Goal: Task Accomplishment & Management: Manage account settings

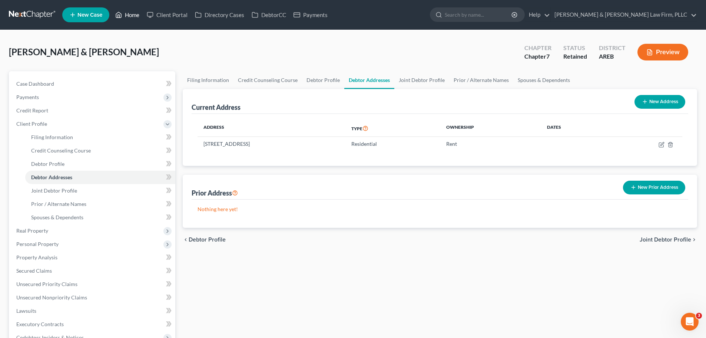
click at [136, 13] on link "Home" at bounding box center [128, 14] width 32 height 13
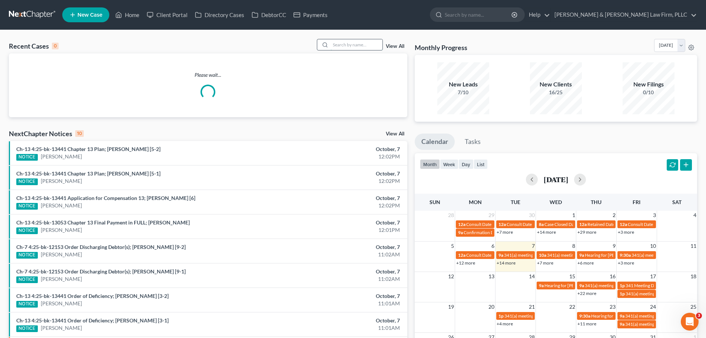
click at [352, 46] on input "search" at bounding box center [357, 44] width 52 height 11
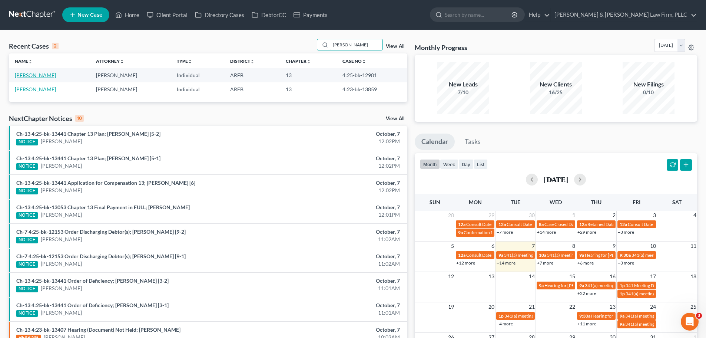
type input "[PERSON_NAME]"
click at [40, 75] on link "[PERSON_NAME]" at bounding box center [35, 75] width 41 height 6
select select "1"
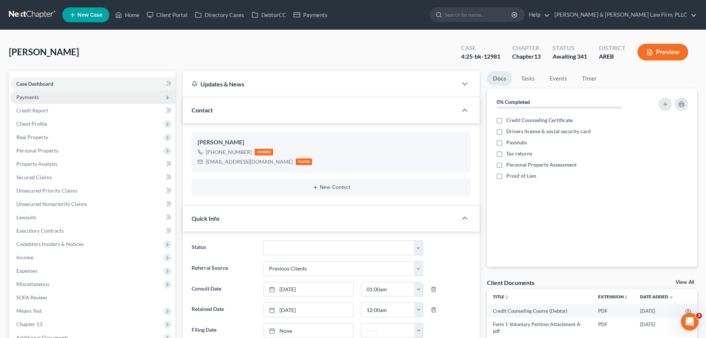
click at [71, 100] on span "Payments" at bounding box center [92, 96] width 165 height 13
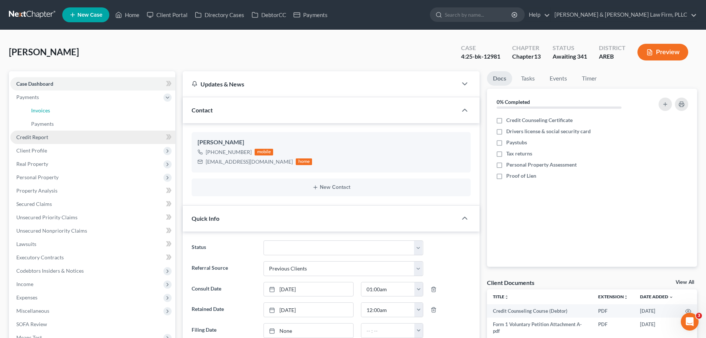
click at [68, 112] on link "Invoices" at bounding box center [100, 110] width 150 height 13
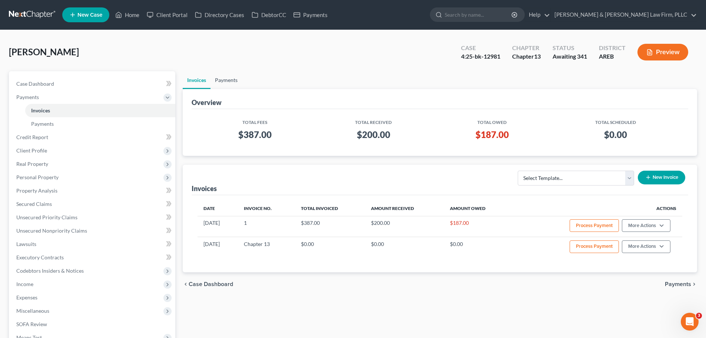
drag, startPoint x: 219, startPoint y: 80, endPoint x: 225, endPoint y: 82, distance: 6.0
click at [219, 80] on link "Payments" at bounding box center [227, 80] width 32 height 18
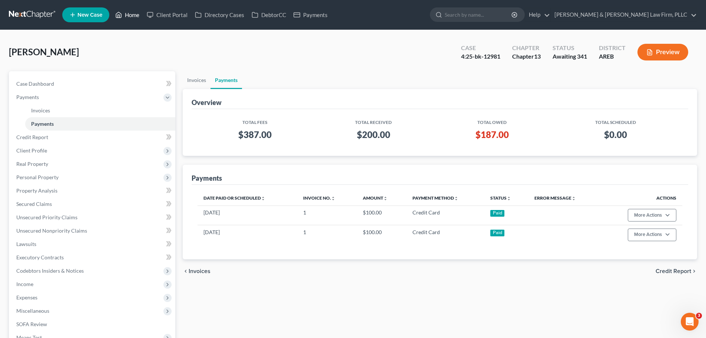
click at [126, 10] on link "Home" at bounding box center [128, 14] width 32 height 13
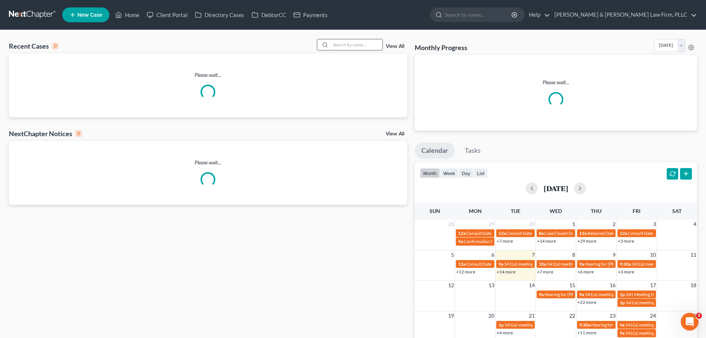
click at [347, 47] on input "search" at bounding box center [357, 44] width 52 height 11
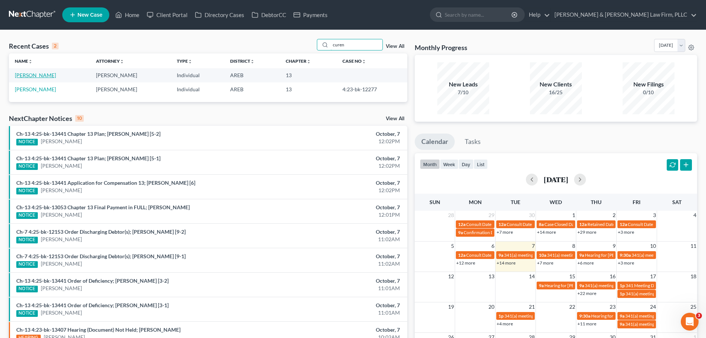
type input "curen"
click at [45, 77] on link "[PERSON_NAME]" at bounding box center [35, 75] width 41 height 6
select select "1"
